Goal: Task Accomplishment & Management: Manage account settings

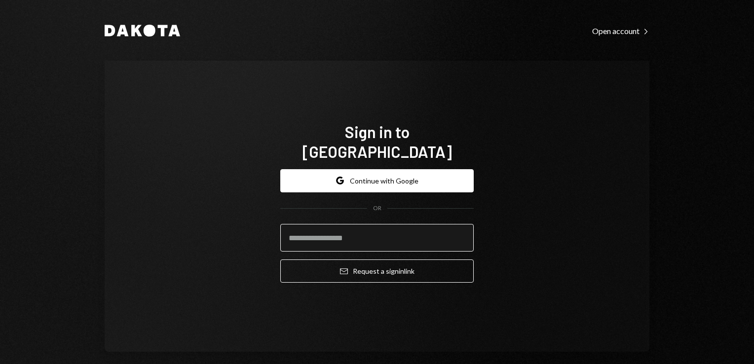
click at [314, 230] on input "email" at bounding box center [377, 238] width 194 height 28
type input "**********"
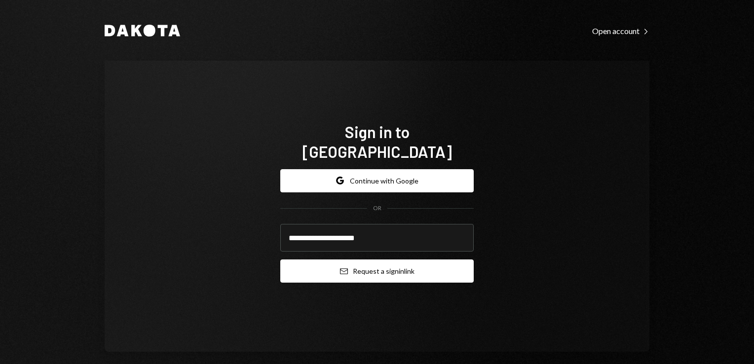
click at [353, 266] on button "Email Request a sign in link" at bounding box center [377, 271] width 194 height 23
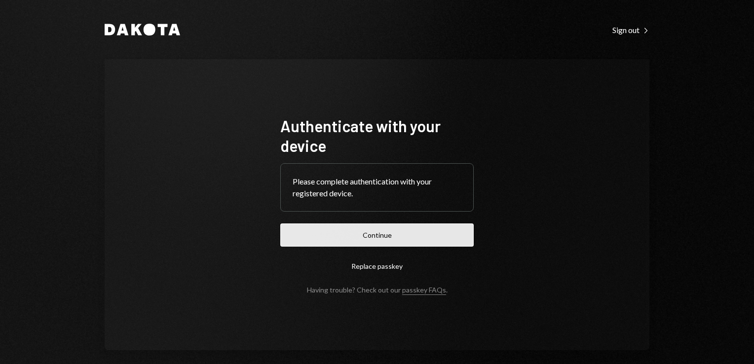
click at [372, 243] on button "Continue" at bounding box center [377, 235] width 194 height 23
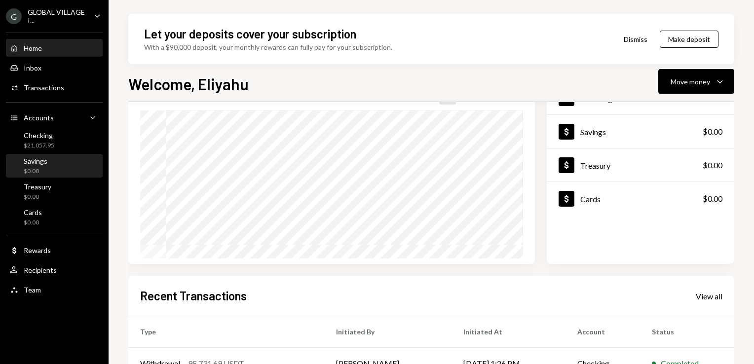
scroll to position [75, 0]
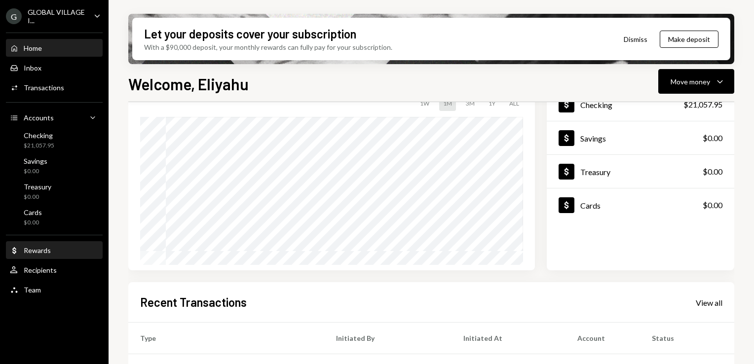
click at [45, 255] on div "Dollar Rewards" at bounding box center [54, 250] width 89 height 17
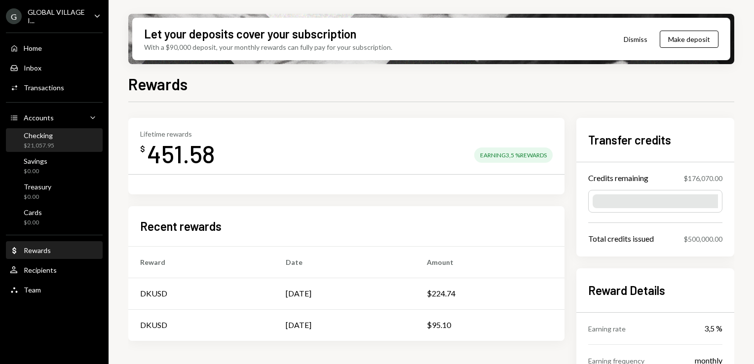
click at [14, 129] on div "Checking $21,057.95" at bounding box center [54, 140] width 89 height 23
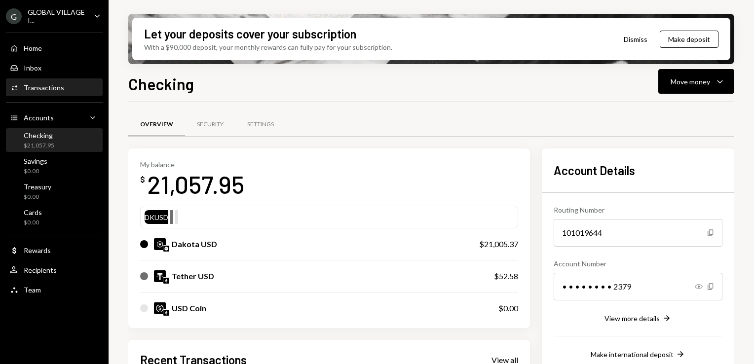
click at [35, 88] on div "Transactions" at bounding box center [44, 87] width 40 height 8
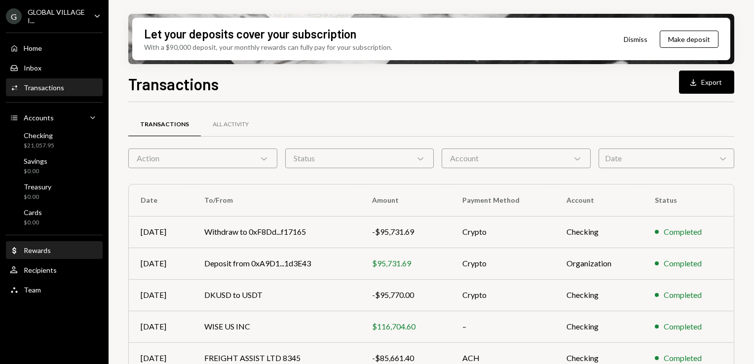
click at [40, 251] on div "Rewards" at bounding box center [37, 250] width 27 height 8
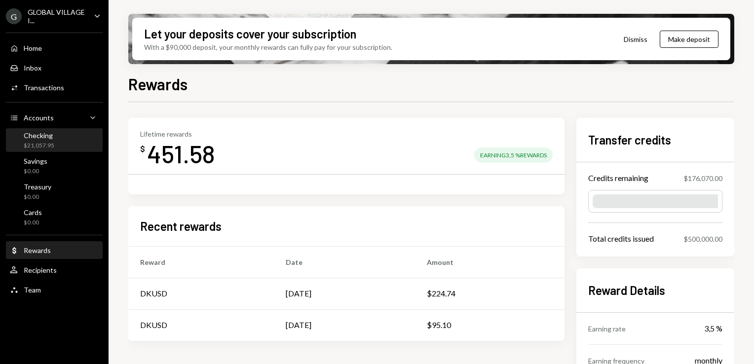
click at [37, 138] on div "Checking" at bounding box center [39, 135] width 31 height 8
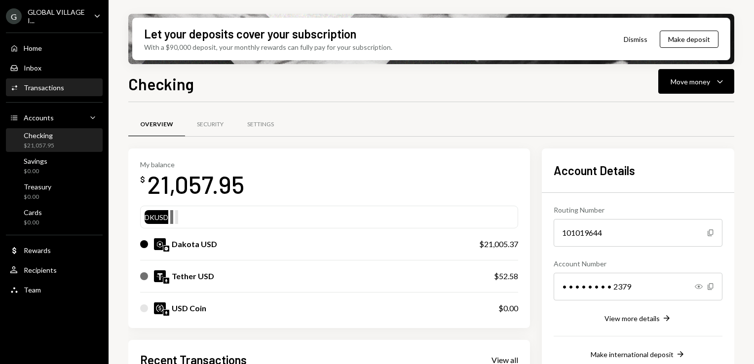
click at [42, 92] on div "Activities Transactions" at bounding box center [37, 87] width 54 height 9
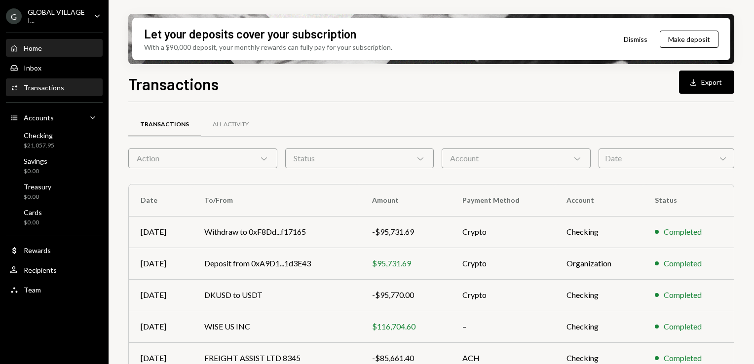
click at [35, 48] on div "Home" at bounding box center [33, 48] width 18 height 8
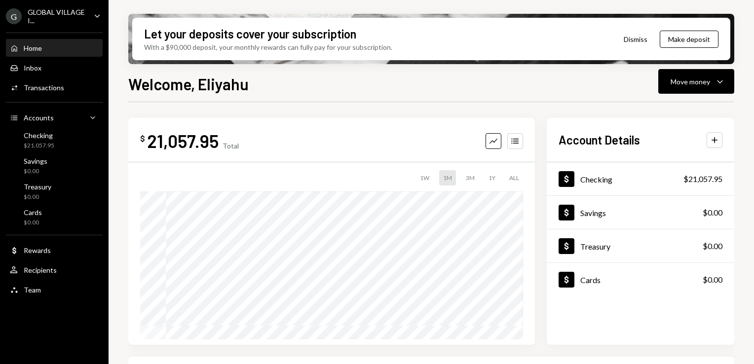
click at [45, 10] on div "GLOBAL VILLAGE I..." at bounding box center [57, 16] width 58 height 17
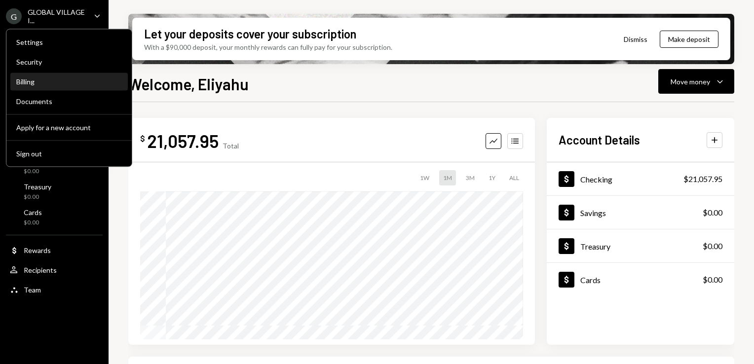
click at [32, 84] on div "Billing" at bounding box center [69, 82] width 106 height 8
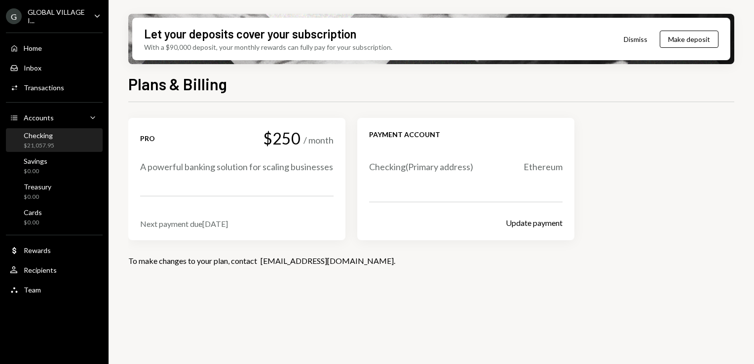
click at [47, 145] on div "$21,057.95" at bounding box center [39, 146] width 31 height 8
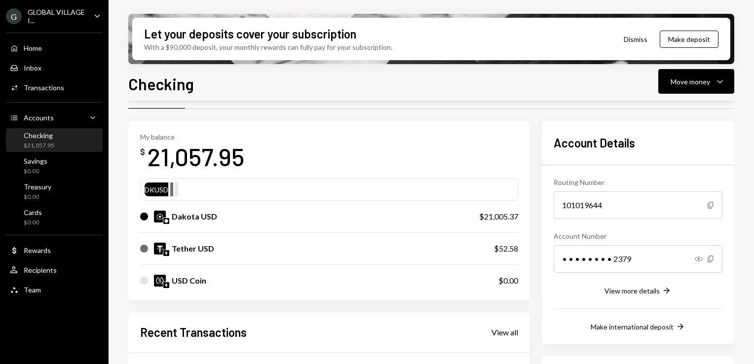
scroll to position [27, 0]
click at [37, 21] on div "GLOBAL VILLAGE I..." at bounding box center [57, 16] width 58 height 17
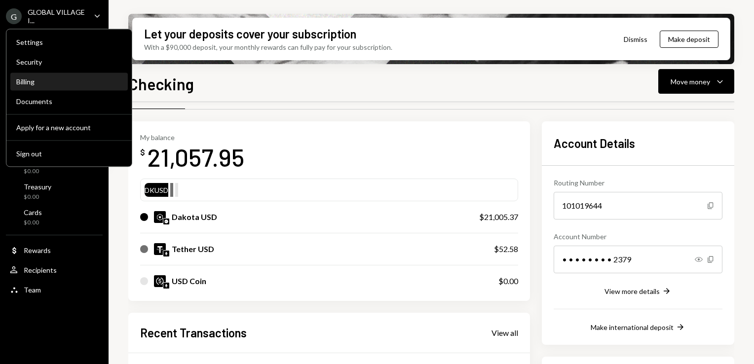
click at [26, 88] on div "Billing" at bounding box center [69, 82] width 106 height 17
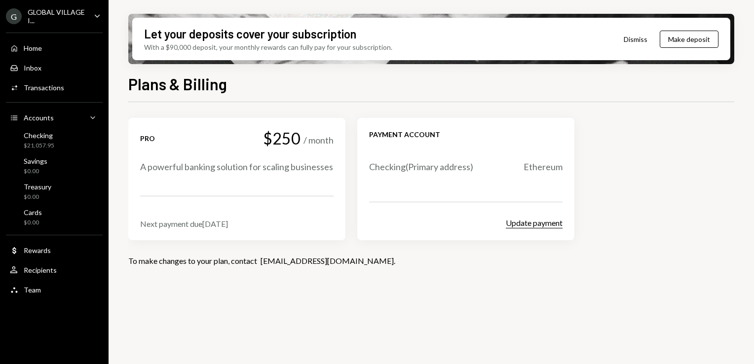
click at [529, 220] on button "Update payment" at bounding box center [534, 223] width 57 height 10
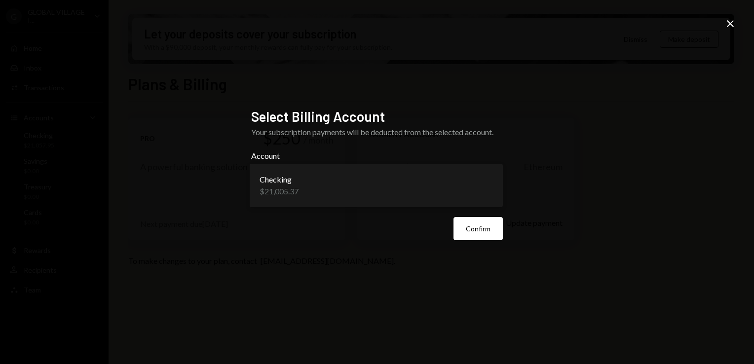
click at [491, 188] on body "**********" at bounding box center [377, 182] width 754 height 364
click at [486, 185] on body "**********" at bounding box center [377, 182] width 754 height 364
click at [735, 19] on icon "Close" at bounding box center [731, 24] width 12 height 12
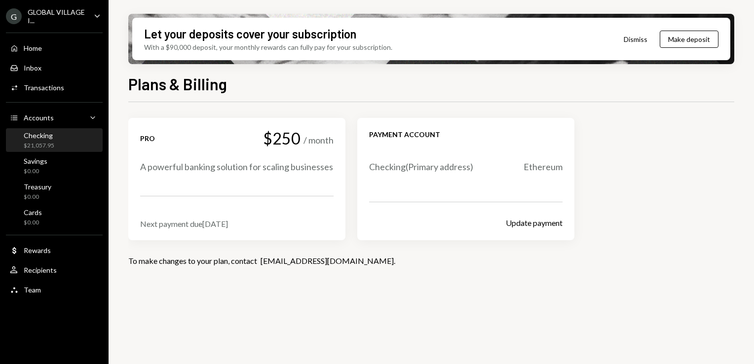
click at [32, 146] on div "$21,057.95" at bounding box center [39, 146] width 31 height 8
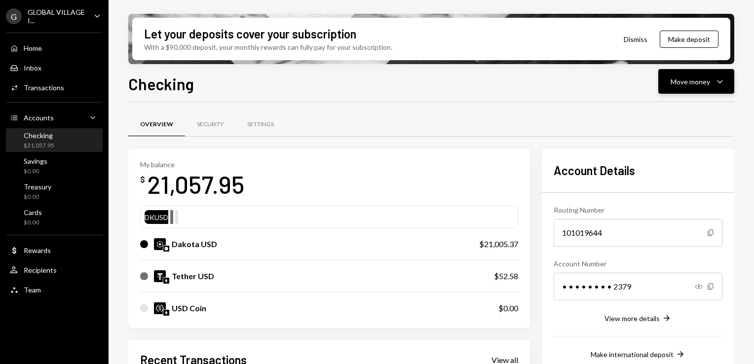
click at [729, 80] on button "Move money Caret Down" at bounding box center [697, 81] width 76 height 25
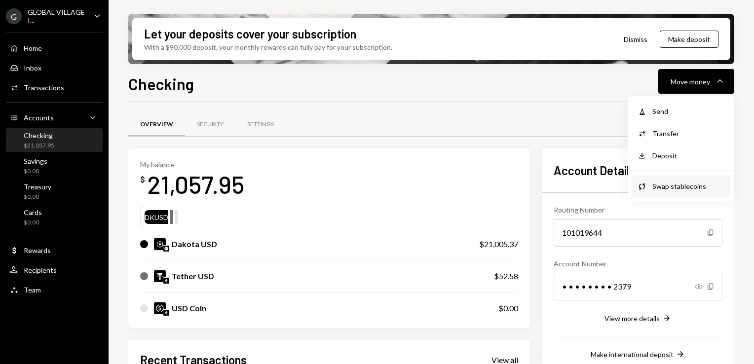
click at [653, 189] on div "Swap stablecoins" at bounding box center [689, 186] width 72 height 10
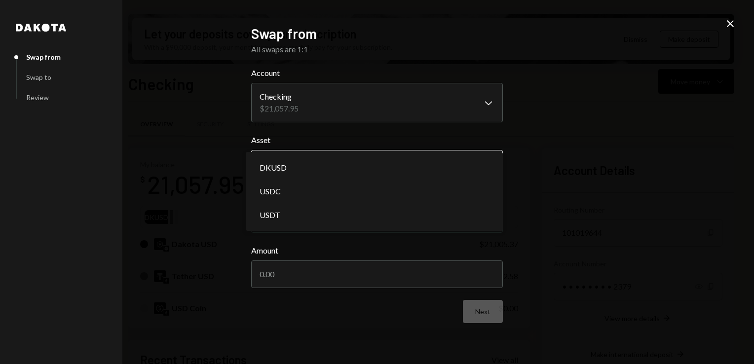
click at [421, 167] on body "G GLOBAL VILLAGE I... Caret Down Home Home Inbox Inbox Activities Transactions …" at bounding box center [377, 182] width 754 height 364
select select "*****"
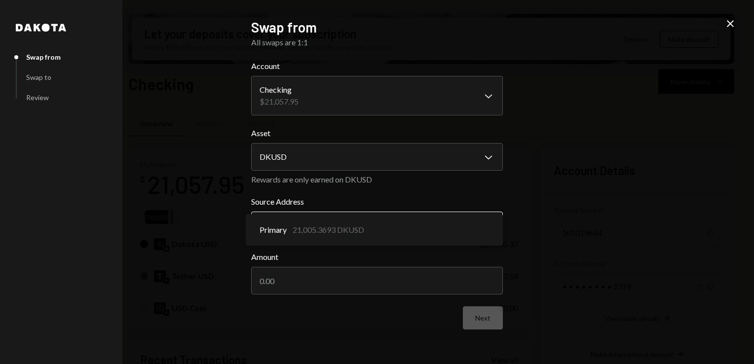
click at [348, 222] on body "G GLOBAL VILLAGE I... Caret Down Home Home Inbox Inbox Activities Transactions …" at bounding box center [377, 182] width 754 height 364
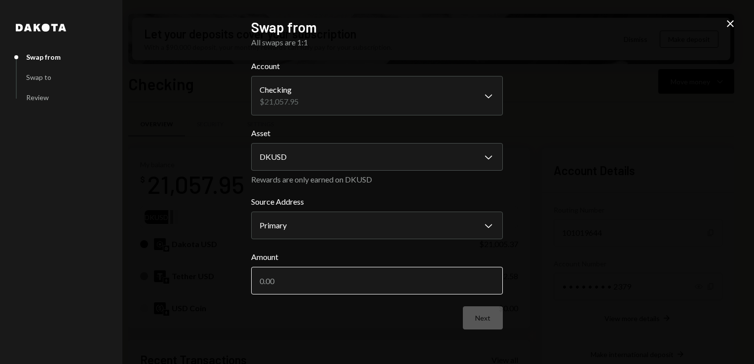
click at [276, 274] on input "Amount" at bounding box center [377, 281] width 252 height 28
type input "220"
click at [495, 315] on button "Next" at bounding box center [483, 318] width 40 height 23
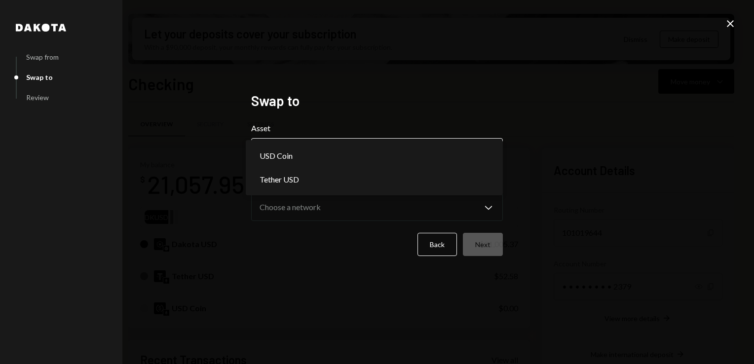
click at [490, 148] on body "G GLOBAL VILLAGE I... Caret Down Home Home Inbox Inbox Activities Transactions …" at bounding box center [377, 182] width 754 height 364
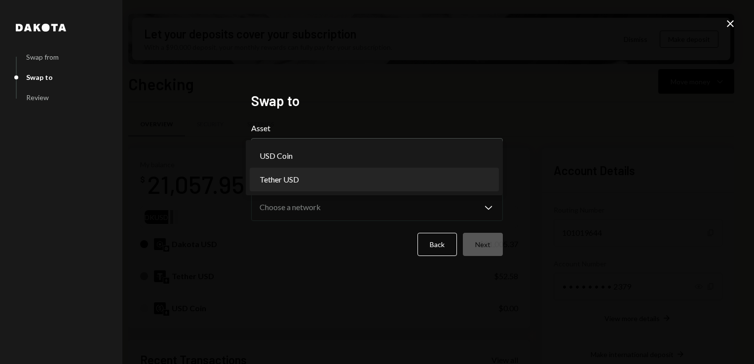
select select "****"
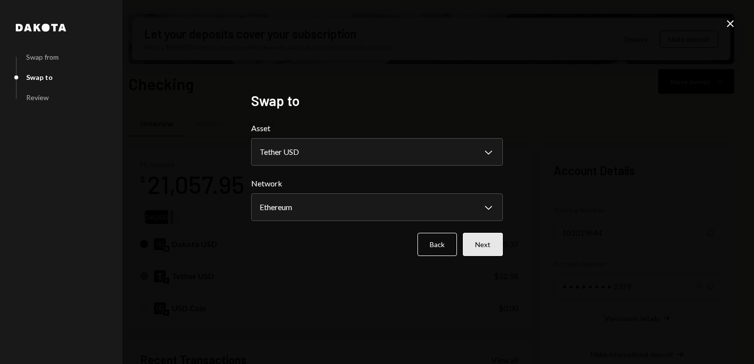
click at [483, 246] on button "Next" at bounding box center [483, 244] width 40 height 23
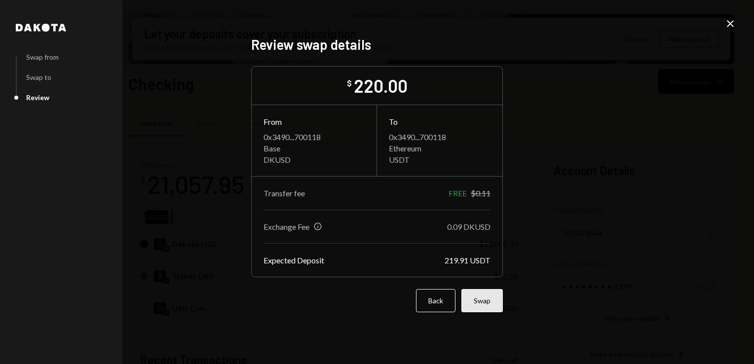
click at [486, 302] on button "Swap" at bounding box center [482, 300] width 41 height 23
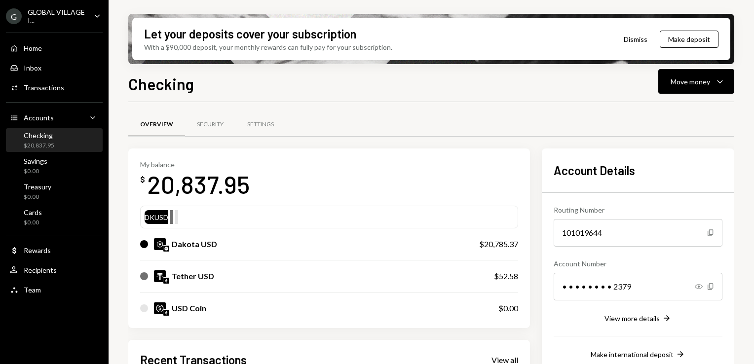
click at [46, 134] on div "Checking" at bounding box center [39, 135] width 31 height 8
click at [33, 46] on div "Home" at bounding box center [33, 48] width 18 height 8
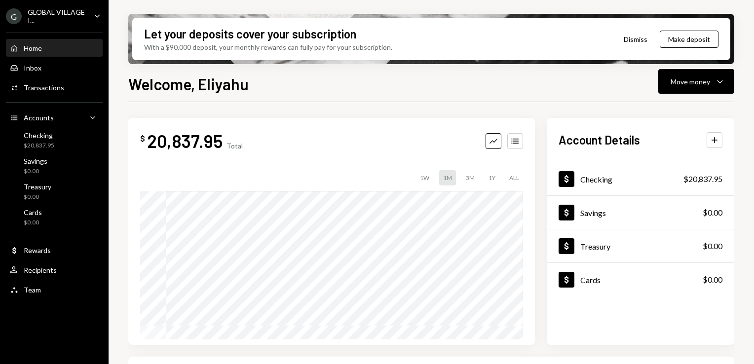
click at [85, 15] on div "GLOBAL VILLAGE I..." at bounding box center [57, 16] width 58 height 17
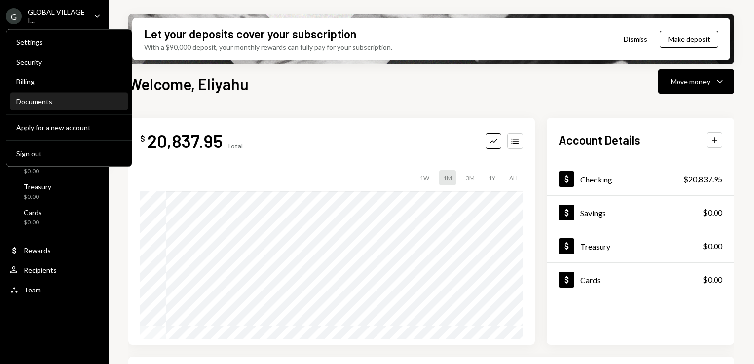
click at [37, 104] on div "Documents" at bounding box center [69, 101] width 106 height 8
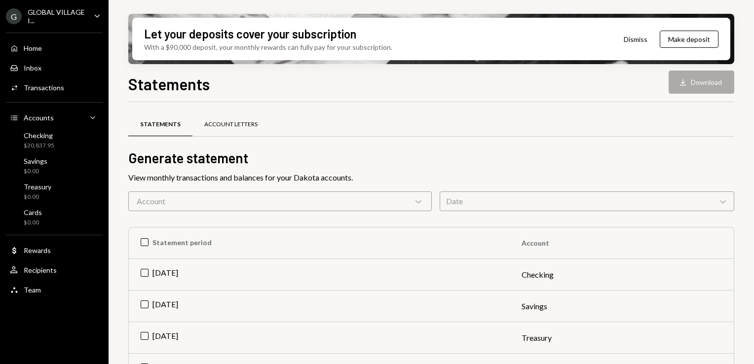
click at [233, 127] on div "Account Letters" at bounding box center [230, 124] width 53 height 8
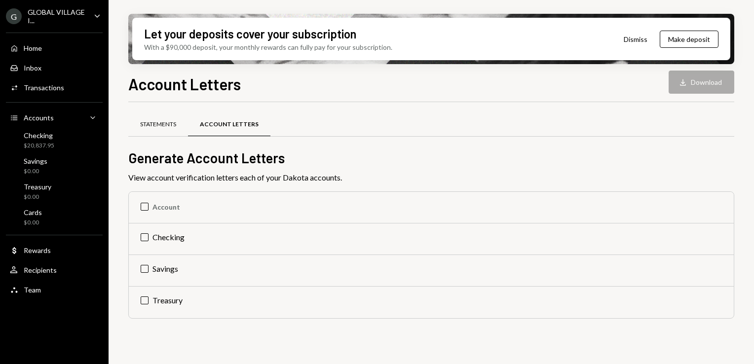
click at [170, 122] on div "Statements" at bounding box center [158, 124] width 36 height 8
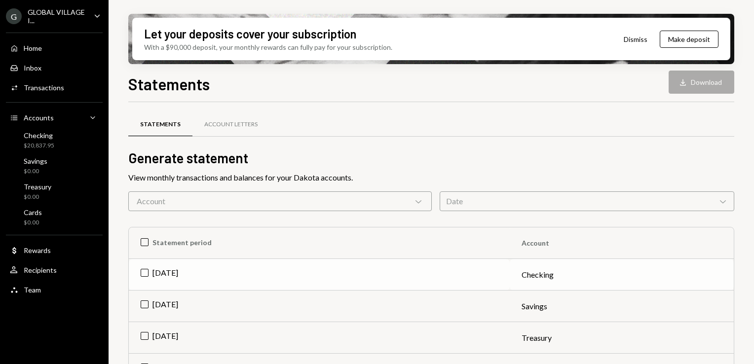
click at [144, 275] on td "Aug 2025" at bounding box center [319, 275] width 381 height 32
click at [703, 79] on button "Download Download" at bounding box center [702, 82] width 66 height 23
click at [71, 13] on div "GLOBAL VILLAGE I..." at bounding box center [57, 16] width 58 height 17
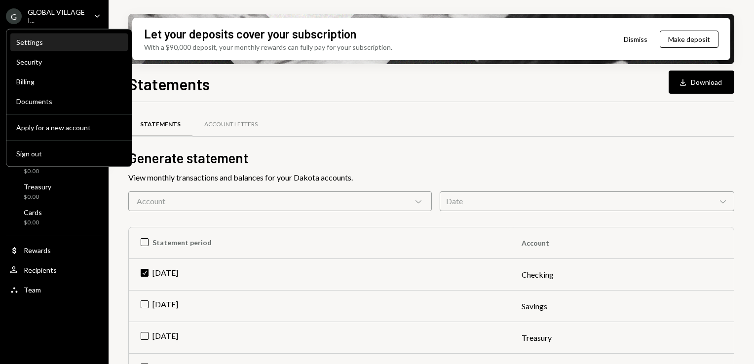
click at [35, 43] on div "Settings" at bounding box center [69, 42] width 106 height 8
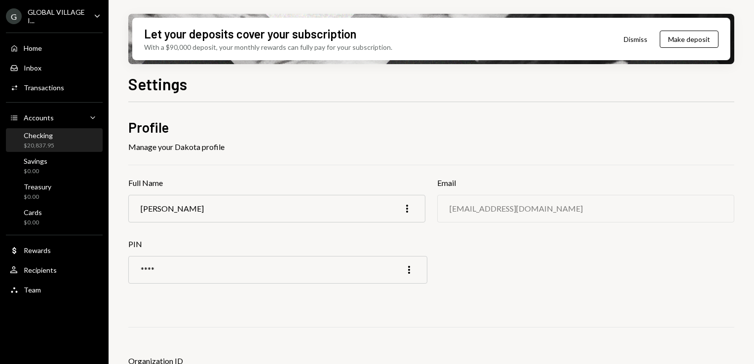
click at [43, 140] on div "Checking $20,837.95" at bounding box center [39, 140] width 31 height 19
